Goal: Use online tool/utility: Utilize a website feature to perform a specific function

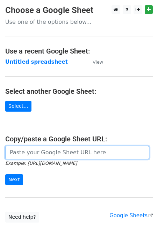
click at [24, 153] on input "url" at bounding box center [77, 152] width 144 height 13
paste input "https://docs.google.com/spreadsheets/d/1aNTiFcBmV5jIxNi0h393BLTNUqVolpFxVj0PPHI…"
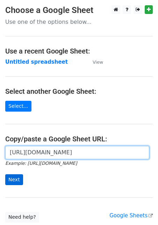
type input "https://docs.google.com/spreadsheets/d/1aNTiFcBmV5jIxNi0h393BLTNUqVolpFxVj0PPHI…"
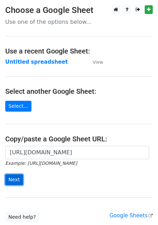
click at [19, 179] on input "Next" at bounding box center [14, 180] width 18 height 11
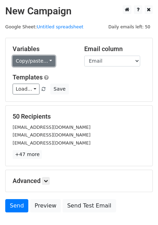
click at [23, 57] on link "Copy/paste..." at bounding box center [34, 61] width 43 height 11
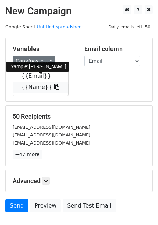
click at [26, 85] on link "{{Name}}" at bounding box center [40, 87] width 55 height 11
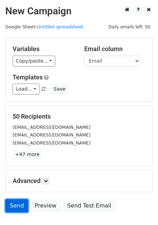
click at [12, 204] on link "Send" at bounding box center [16, 205] width 23 height 13
